Goal: Task Accomplishment & Management: Manage account settings

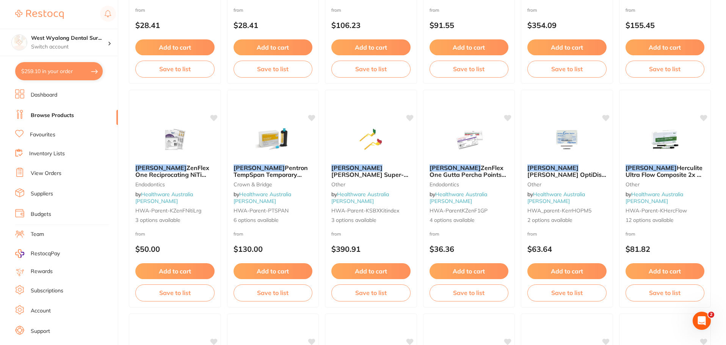
click at [38, 195] on link "Suppliers" at bounding box center [42, 194] width 22 height 8
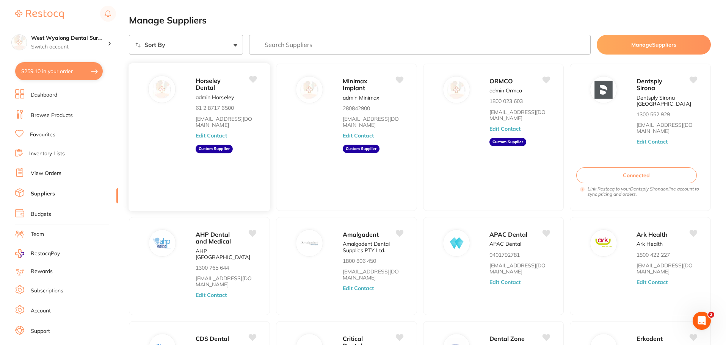
click at [216, 146] on aside "Custom Supplier" at bounding box center [214, 149] width 37 height 8
click at [213, 133] on button "Edit Contact" at bounding box center [211, 136] width 31 height 6
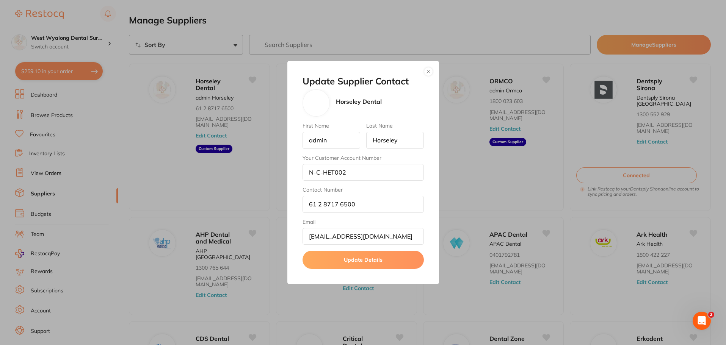
click at [426, 71] on button "button" at bounding box center [428, 71] width 9 height 9
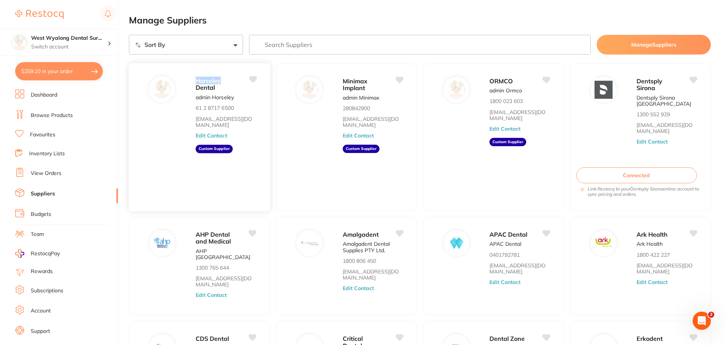
drag, startPoint x: 227, startPoint y: 82, endPoint x: 195, endPoint y: 83, distance: 31.9
click at [196, 83] on p "Horseley Dental" at bounding box center [216, 84] width 41 height 14
click at [56, 174] on link "View Orders" at bounding box center [46, 174] width 31 height 8
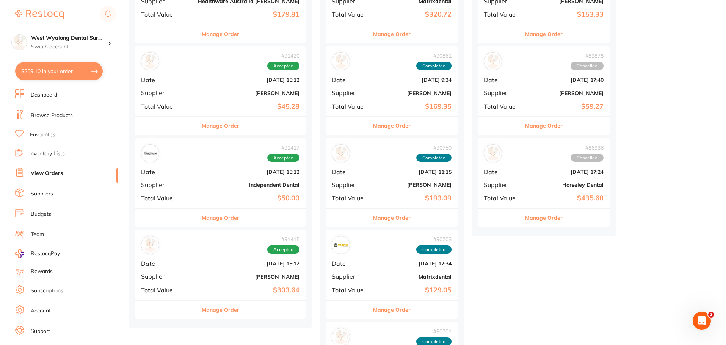
click at [211, 187] on b "Independent Dental" at bounding box center [249, 185] width 102 height 6
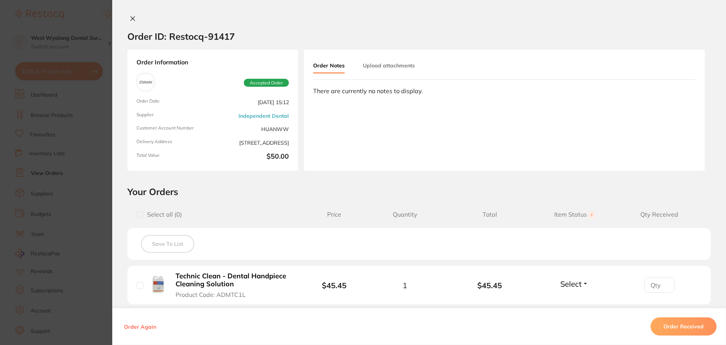
click at [138, 286] on input "checkbox" at bounding box center [139, 285] width 7 height 7
checkbox input "true"
drag, startPoint x: 671, startPoint y: 330, endPoint x: 656, endPoint y: 328, distance: 15.3
click at [671, 330] on button "Order Received" at bounding box center [684, 327] width 66 height 18
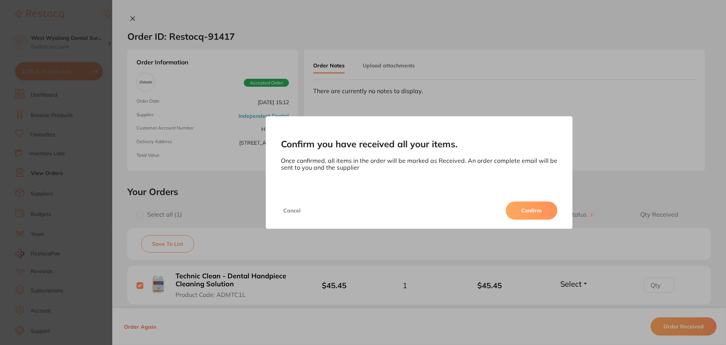
click at [544, 212] on button "Confirm" at bounding box center [532, 211] width 52 height 18
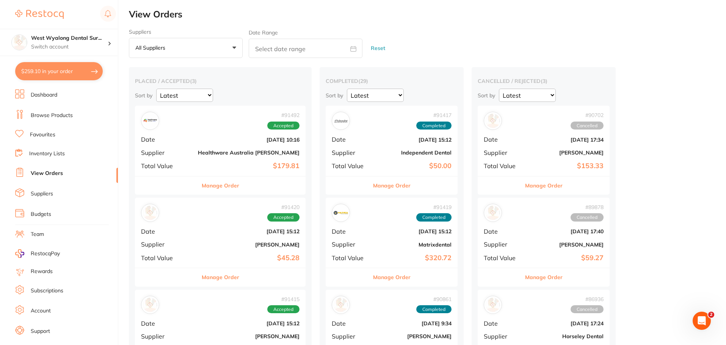
click at [78, 89] on li "Dashboard" at bounding box center [66, 94] width 103 height 11
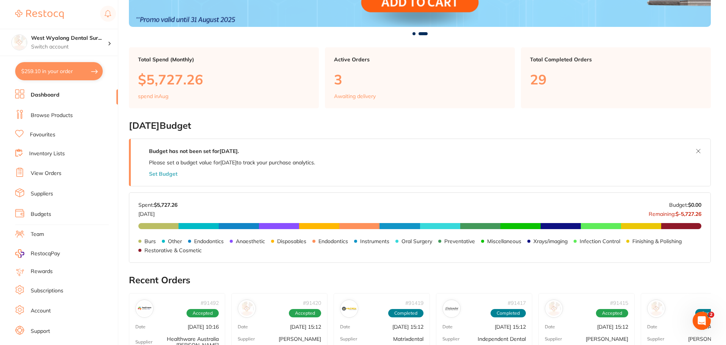
scroll to position [158, 0]
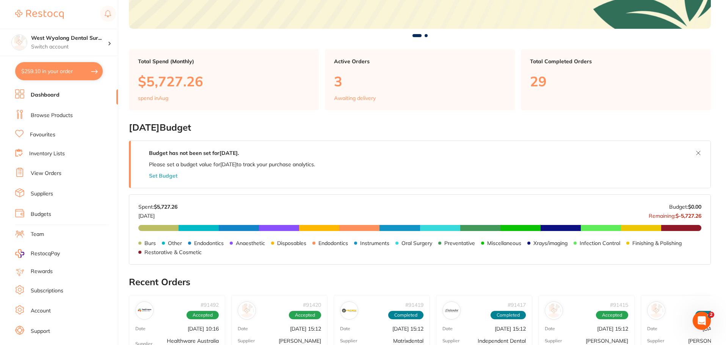
click at [31, 236] on link "Team" at bounding box center [37, 235] width 13 height 8
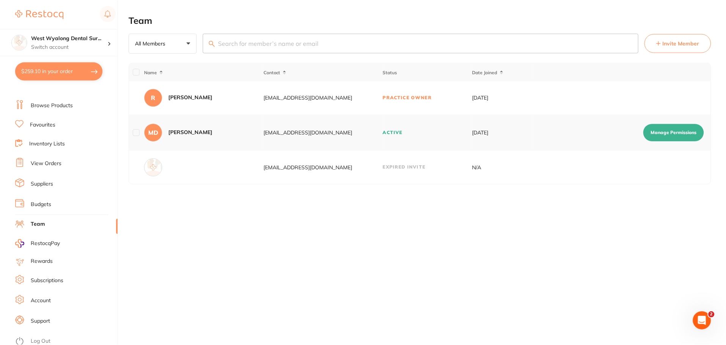
scroll to position [13, 0]
click at [40, 299] on link "Account" at bounding box center [41, 299] width 20 height 8
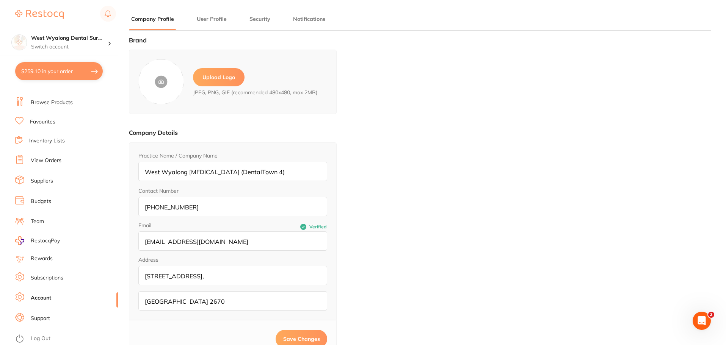
type input "[PERSON_NAME]"
type input "[EMAIL_ADDRESS][DOMAIN_NAME]"
click at [211, 23] on li "User Profile" at bounding box center [212, 22] width 35 height 15
click at [258, 18] on button "Security" at bounding box center [259, 19] width 25 height 7
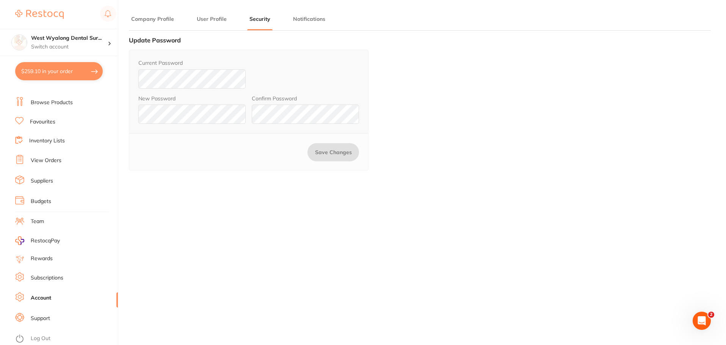
click at [303, 24] on li "Notifications" at bounding box center [309, 22] width 37 height 15
click at [307, 19] on button "Notifications" at bounding box center [309, 19] width 37 height 7
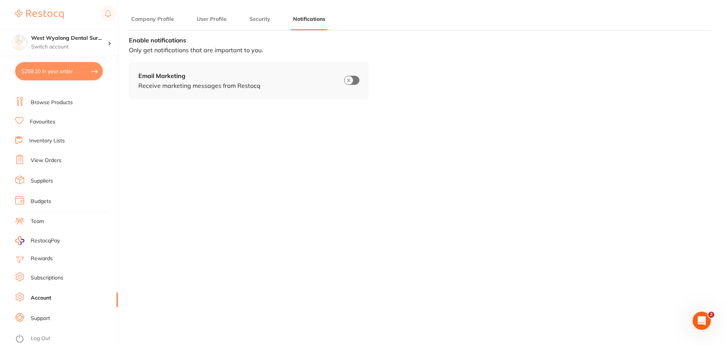
click at [190, 162] on div "Brand Upload Logo JPEG, PNG, GIF (recommended 480x480, max 2MB) Company Details…" at bounding box center [420, 209] width 582 height 345
click at [136, 16] on button "Company Profile" at bounding box center [152, 19] width 47 height 7
